Goal: Find specific page/section: Find specific page/section

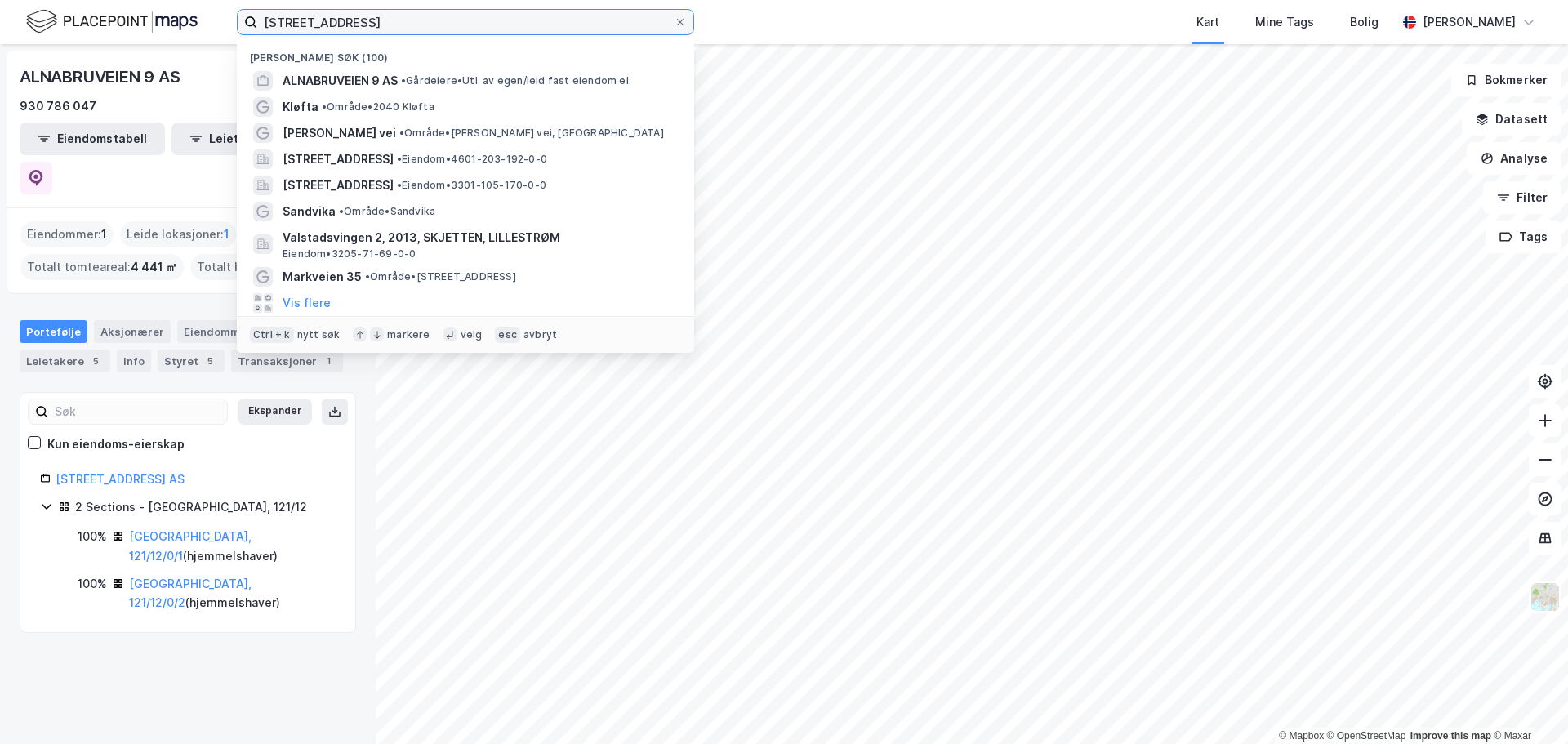
click at [446, 27] on input "[STREET_ADDRESS]" at bounding box center [465, 22] width 416 height 25
click at [446, 26] on input "[STREET_ADDRESS]" at bounding box center [465, 22] width 416 height 25
type input "maridalsveien 153"
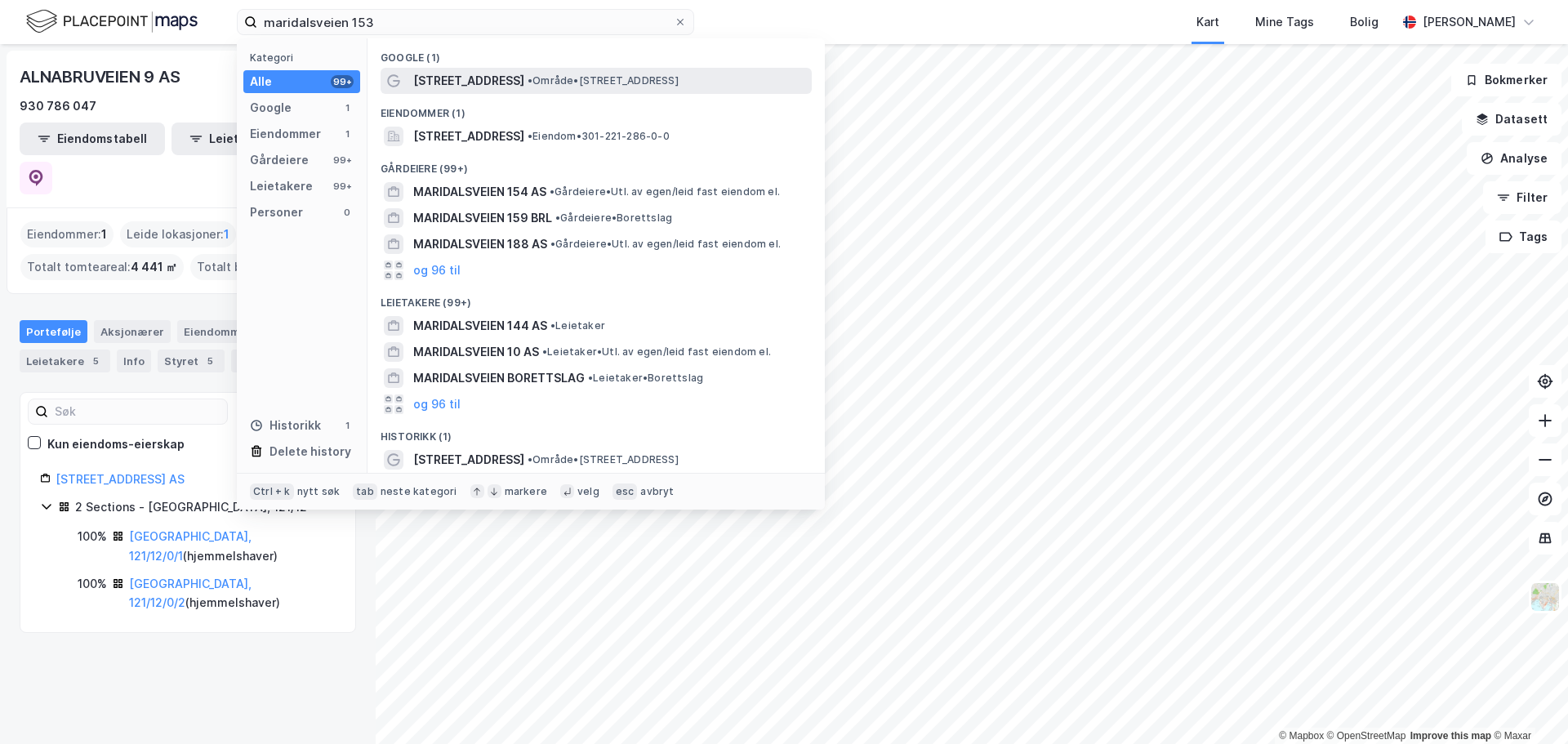
click at [477, 75] on span "[STREET_ADDRESS]" at bounding box center [468, 81] width 111 height 20
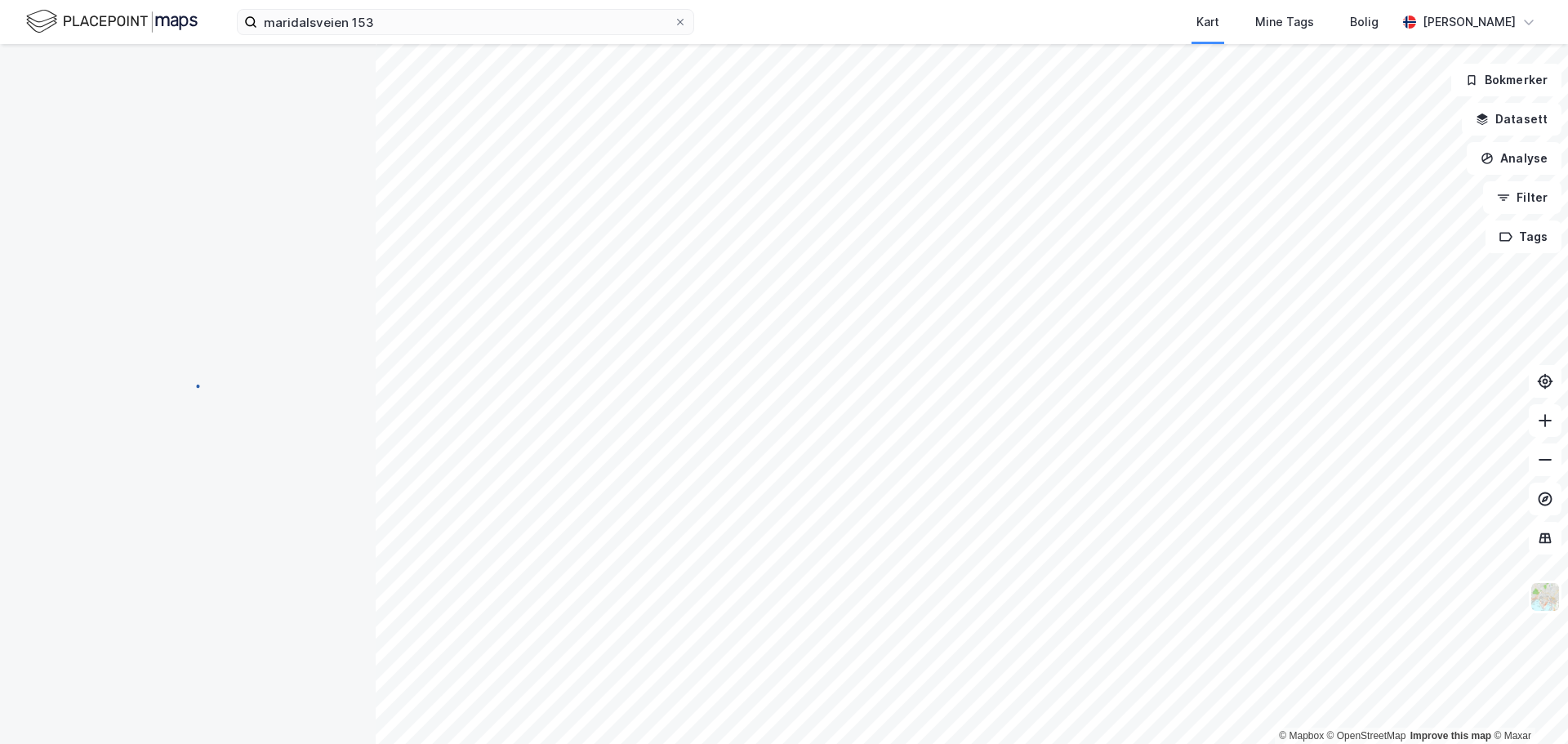
scroll to position [1, 0]
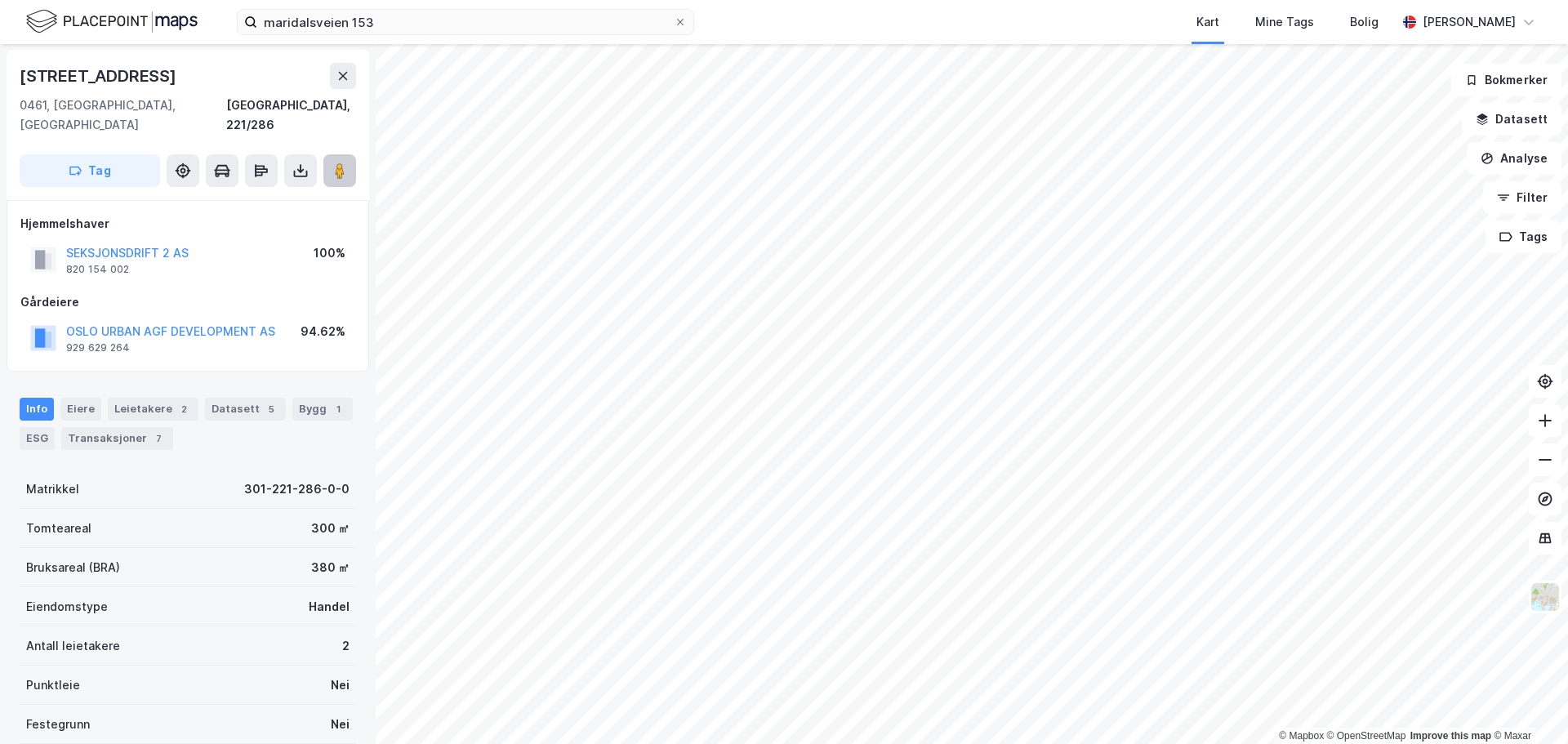
click at [336, 163] on image at bounding box center [340, 171] width 10 height 17
